Goal: Task Accomplishment & Management: Use online tool/utility

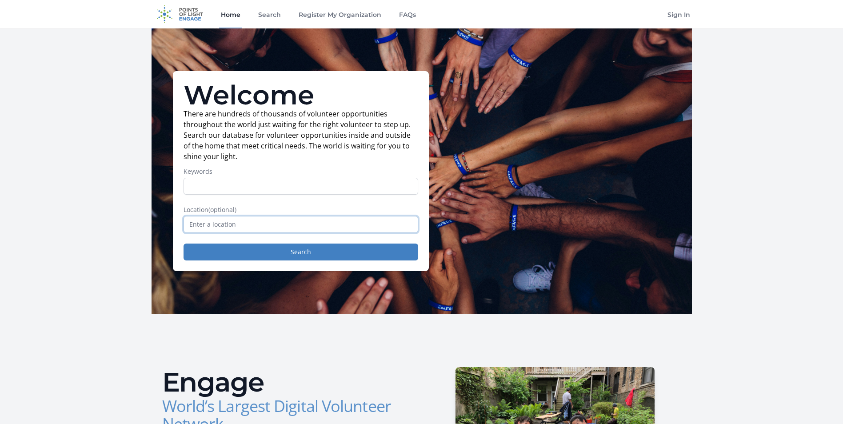
click at [236, 224] on input "text" at bounding box center [300, 224] width 235 height 17
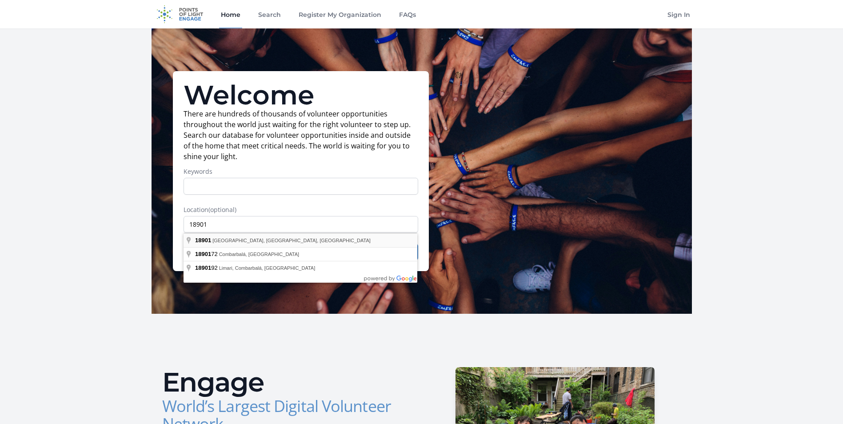
type input "[GEOGRAPHIC_DATA], [GEOGRAPHIC_DATA]"
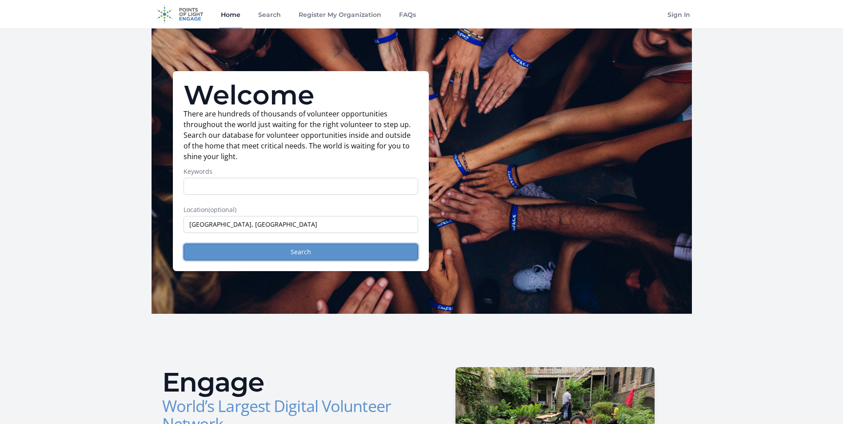
click at [251, 248] on button "Search" at bounding box center [300, 251] width 235 height 17
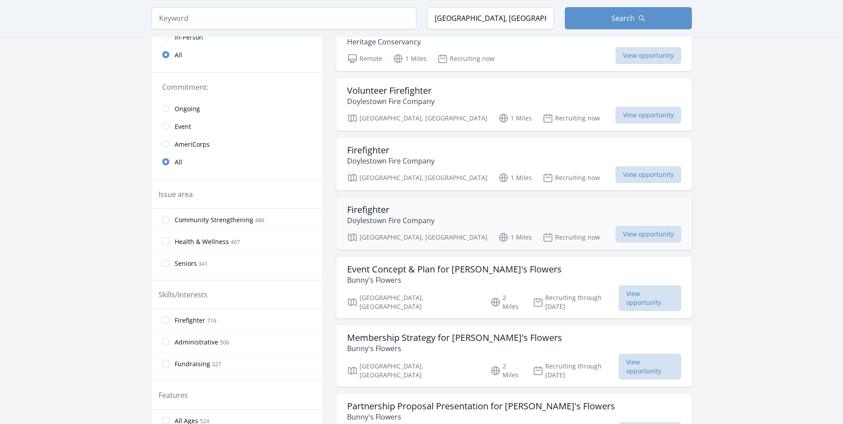
scroll to position [178, 0]
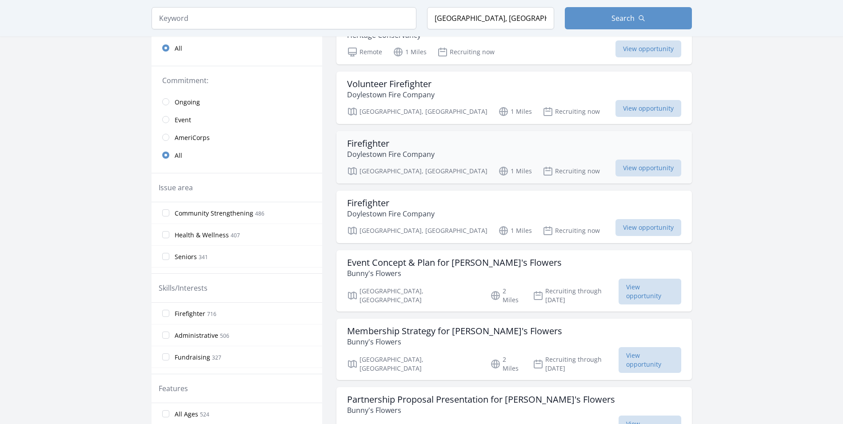
click at [383, 146] on h3 "Firefighter" at bounding box center [391, 143] width 88 height 11
